Goal: Information Seeking & Learning: Learn about a topic

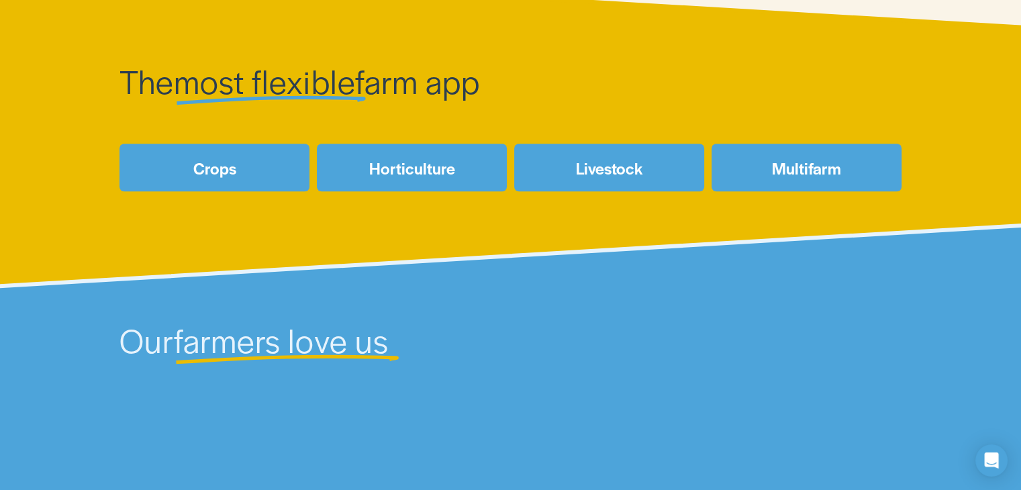
scroll to position [537, 0]
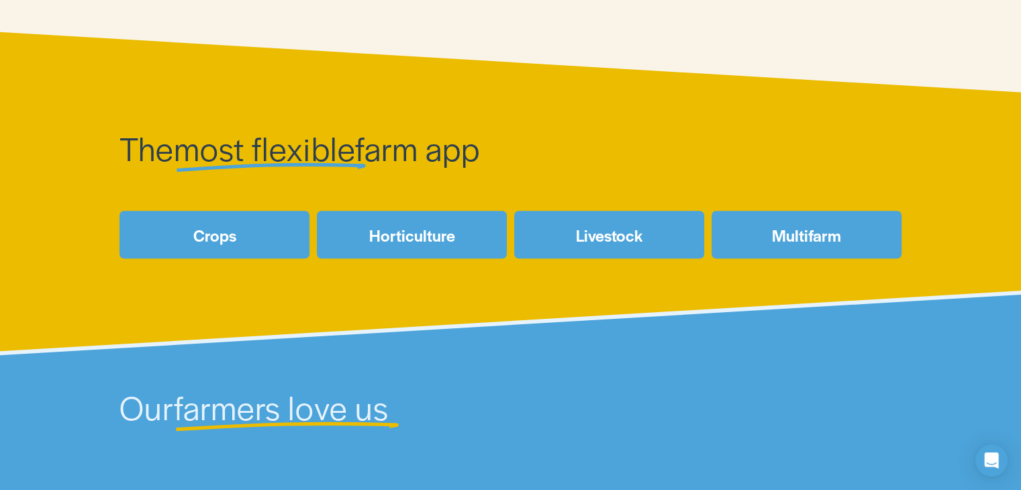
click at [250, 226] on link "Crops" at bounding box center [215, 235] width 190 height 48
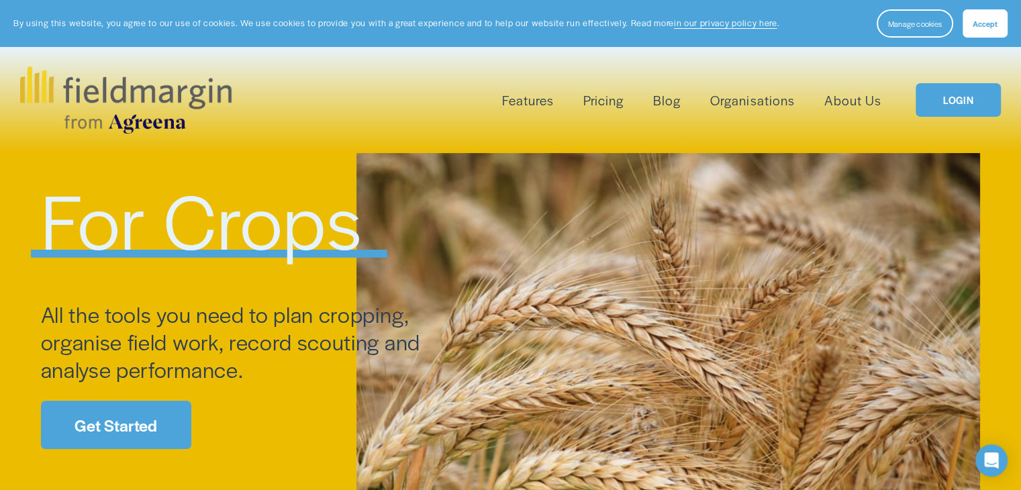
click at [599, 101] on link "Pricing" at bounding box center [603, 100] width 40 height 22
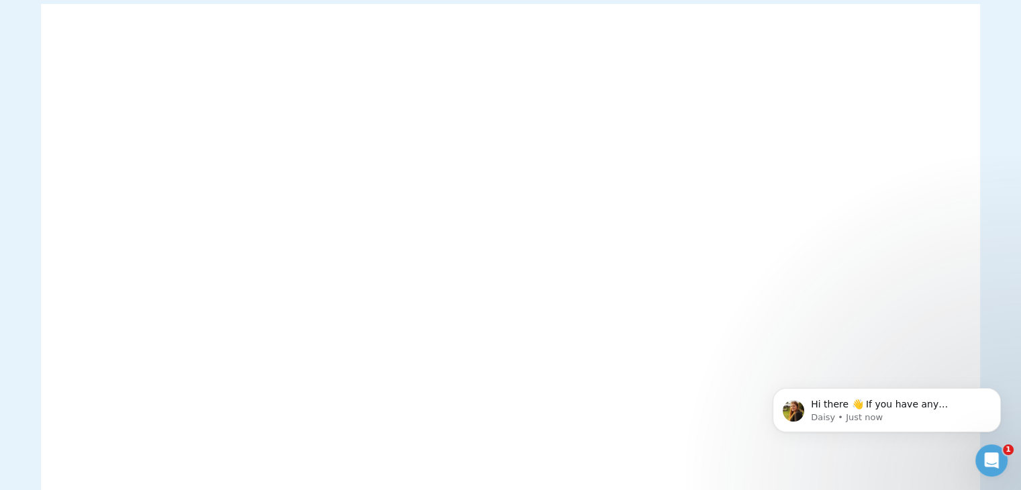
scroll to position [201, 0]
